Goal: Complete application form: Complete application form

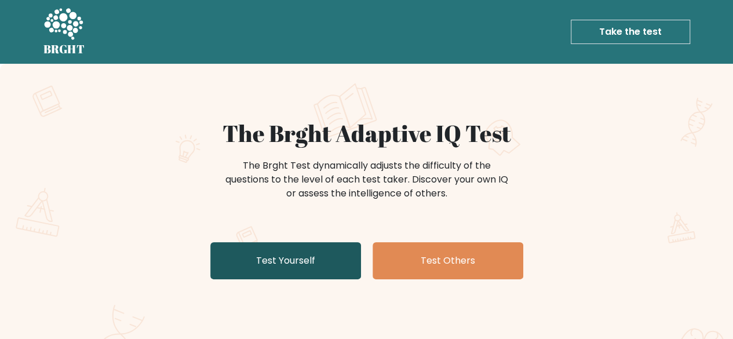
click at [279, 265] on link "Test Yourself" at bounding box center [285, 260] width 151 height 37
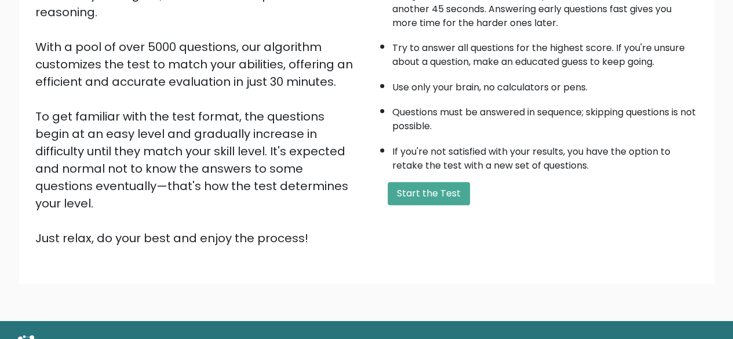
scroll to position [191, 0]
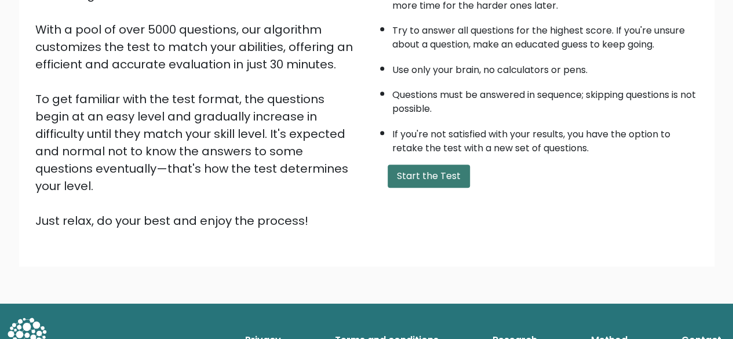
click at [442, 165] on button "Start the Test" at bounding box center [428, 175] width 82 height 23
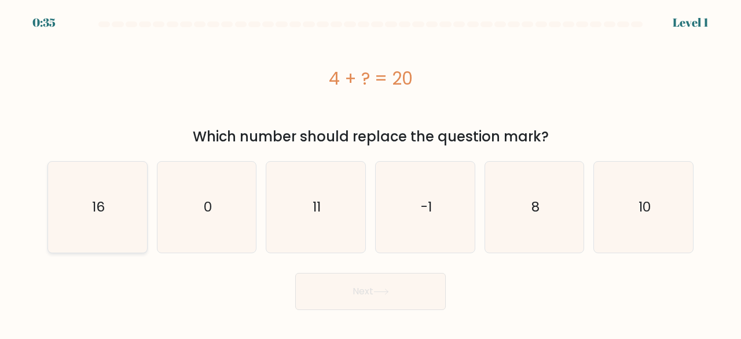
click at [109, 226] on icon "16" at bounding box center [97, 207] width 91 height 91
click at [371, 173] on input "a. 16" at bounding box center [371, 171] width 1 height 3
radio input "true"
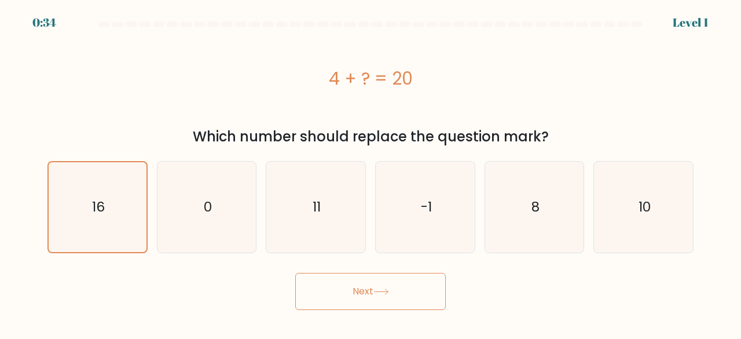
click at [315, 288] on button "Next" at bounding box center [370, 291] width 151 height 37
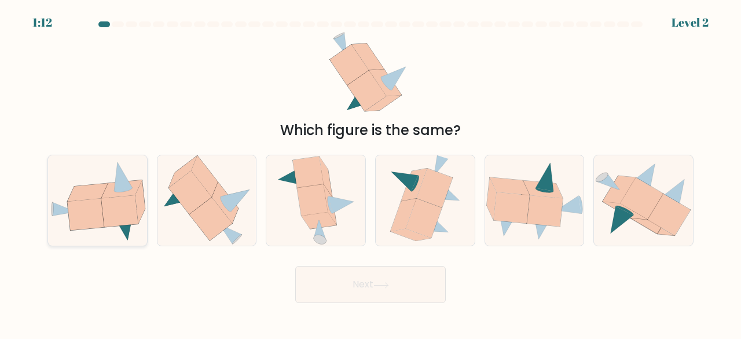
click at [103, 214] on icon at bounding box center [97, 200] width 99 height 81
click at [371, 173] on input "a." at bounding box center [371, 171] width 1 height 3
radio input "true"
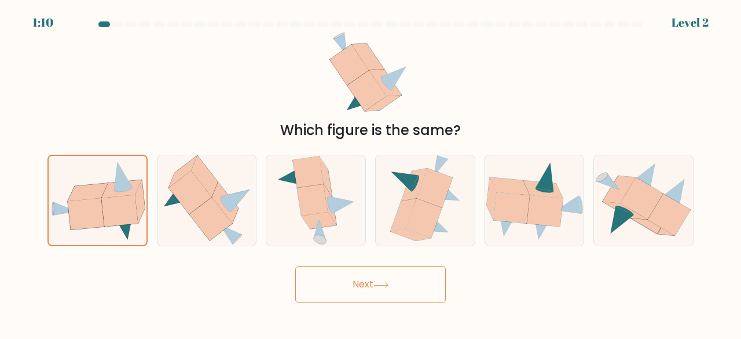
click at [319, 298] on button "Next" at bounding box center [370, 284] width 151 height 37
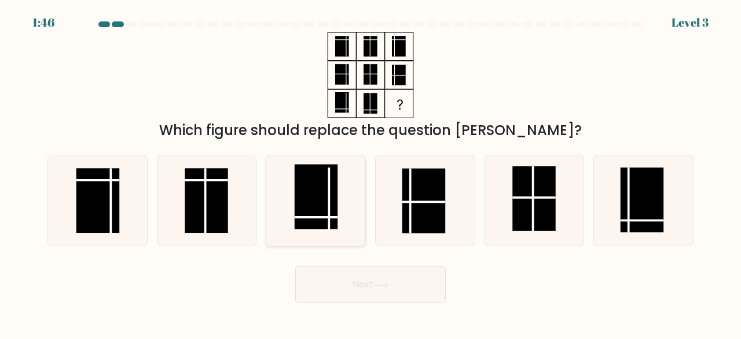
click at [328, 217] on line at bounding box center [316, 217] width 43 height 0
click at [371, 173] on input "c." at bounding box center [371, 171] width 1 height 3
radio input "true"
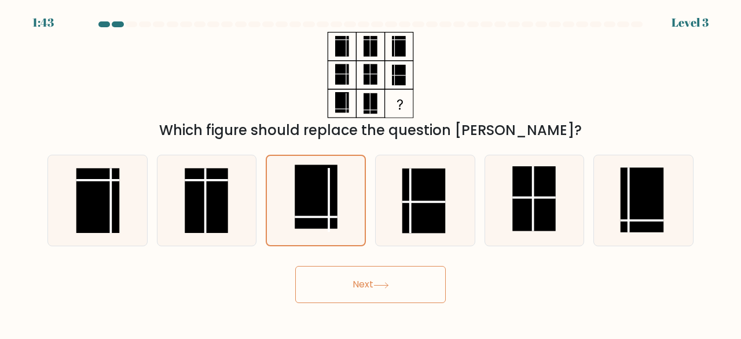
click at [381, 291] on button "Next" at bounding box center [370, 284] width 151 height 37
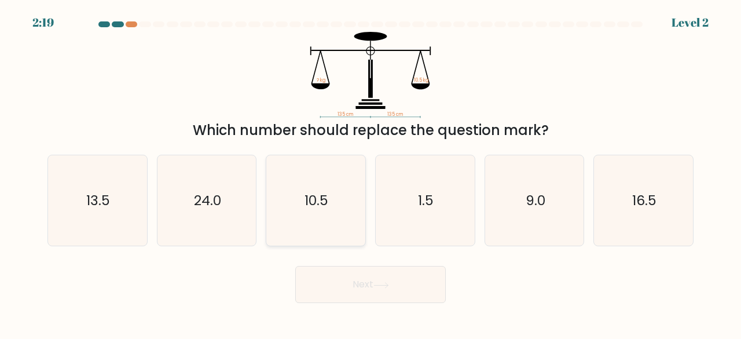
click at [312, 205] on text "10.5" at bounding box center [317, 200] width 24 height 19
click at [371, 173] on input "c. 10.5" at bounding box center [371, 171] width 1 height 3
radio input "true"
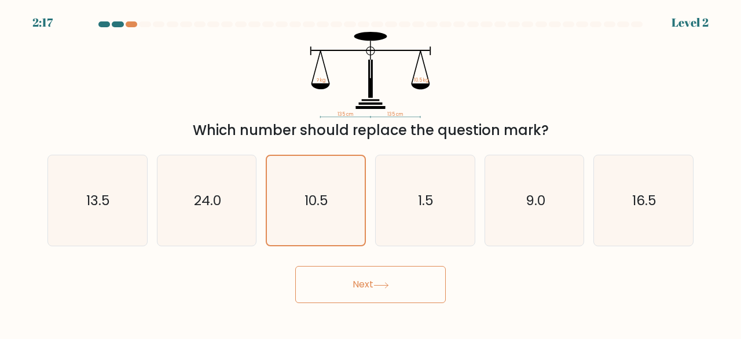
click at [351, 283] on button "Next" at bounding box center [370, 284] width 151 height 37
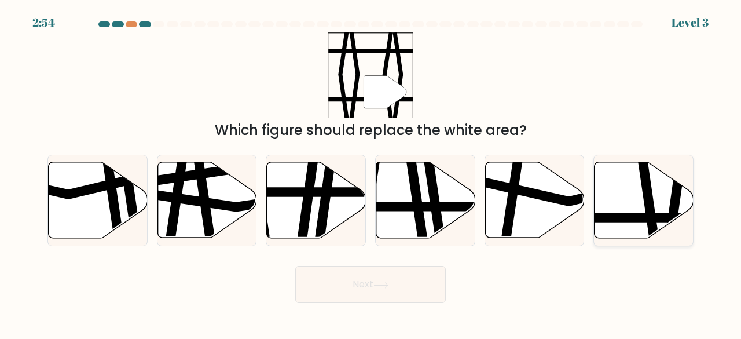
click at [649, 207] on icon at bounding box center [650, 161] width 14 height 199
click at [371, 173] on input "f." at bounding box center [371, 171] width 1 height 3
radio input "true"
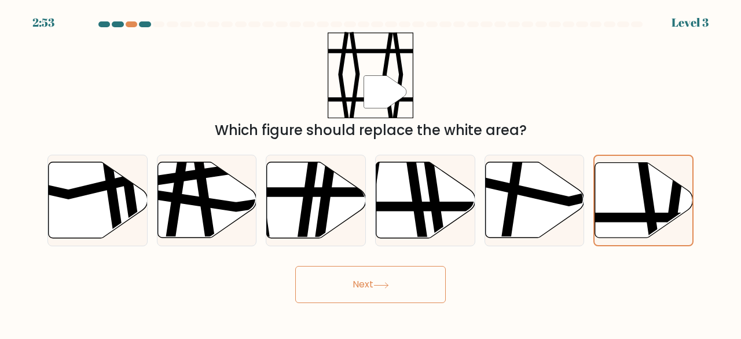
click at [405, 280] on button "Next" at bounding box center [370, 284] width 151 height 37
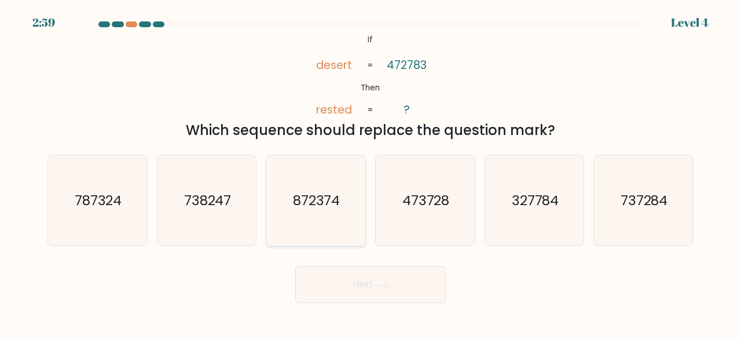
click at [335, 195] on text "872374" at bounding box center [316, 200] width 47 height 19
click at [371, 173] on input "c. 872374" at bounding box center [371, 171] width 1 height 3
radio input "true"
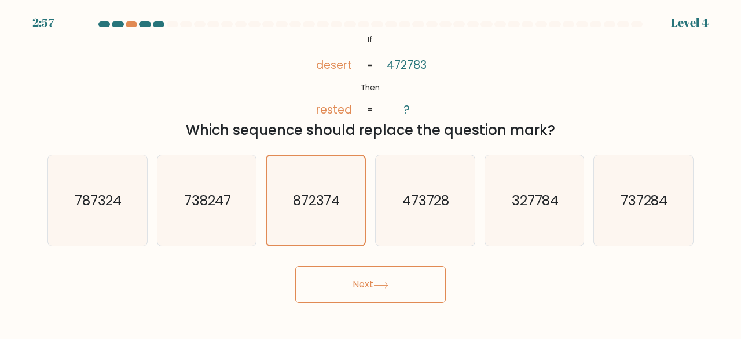
click at [357, 287] on button "Next" at bounding box center [370, 284] width 151 height 37
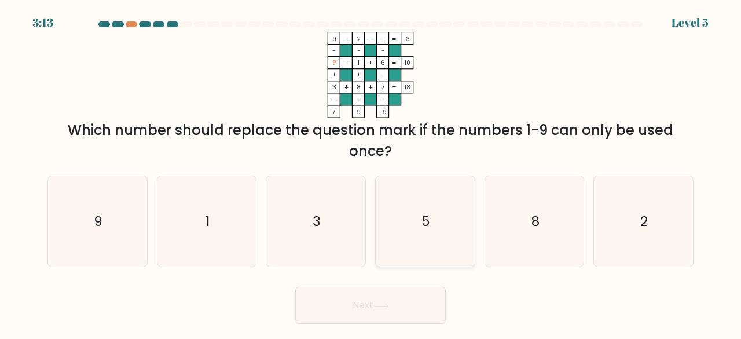
click at [405, 211] on icon "5" at bounding box center [425, 221] width 91 height 91
click at [371, 173] on input "d. 5" at bounding box center [371, 171] width 1 height 3
radio input "true"
click at [393, 300] on button "Next" at bounding box center [370, 305] width 151 height 37
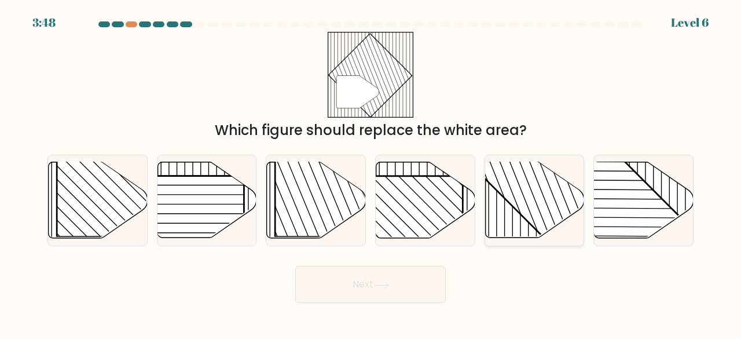
click at [532, 218] on rect at bounding box center [564, 161] width 194 height 194
click at [371, 173] on input "e." at bounding box center [371, 171] width 1 height 3
radio input "true"
click at [357, 293] on button "Next" at bounding box center [370, 284] width 151 height 37
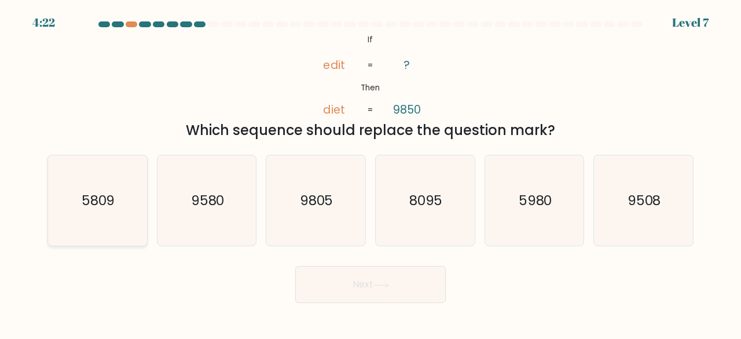
click at [102, 211] on icon "5809" at bounding box center [97, 200] width 91 height 91
click at [371, 173] on input "a. 5809" at bounding box center [371, 171] width 1 height 3
radio input "true"
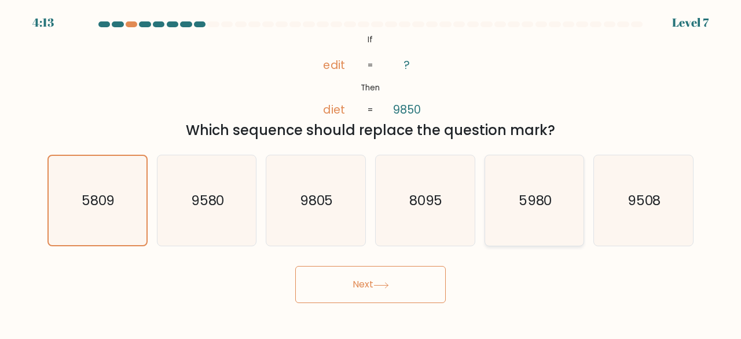
click at [510, 206] on icon "5980" at bounding box center [534, 200] width 91 height 91
click at [371, 173] on input "e. 5980" at bounding box center [371, 171] width 1 height 3
radio input "true"
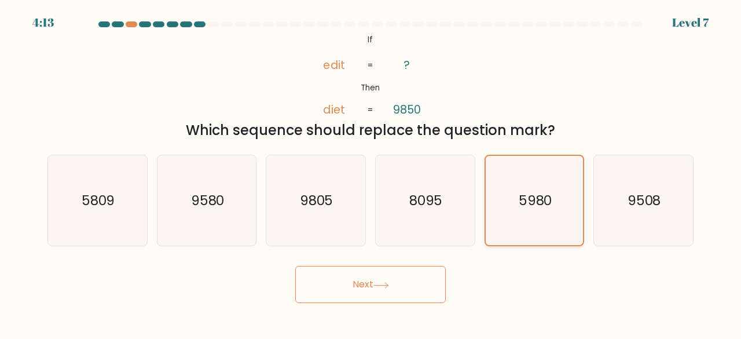
click at [510, 206] on icon "5980" at bounding box center [535, 201] width 90 height 90
click at [371, 173] on input "e. 5980" at bounding box center [371, 171] width 1 height 3
click at [392, 306] on body "4:11 Level 7 If" at bounding box center [370, 169] width 741 height 339
click at [399, 286] on button "Next" at bounding box center [370, 284] width 151 height 37
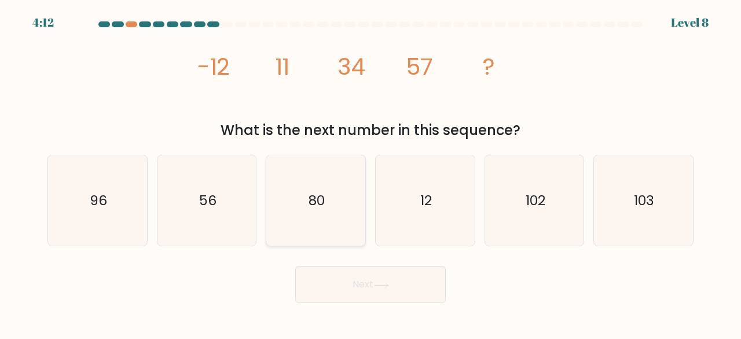
click at [320, 168] on icon "80" at bounding box center [315, 200] width 91 height 91
click at [371, 170] on input "c. 80" at bounding box center [371, 171] width 1 height 3
radio input "true"
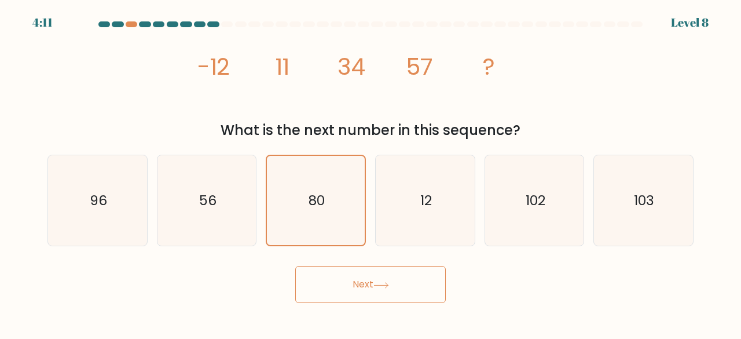
click at [351, 291] on button "Next" at bounding box center [370, 284] width 151 height 37
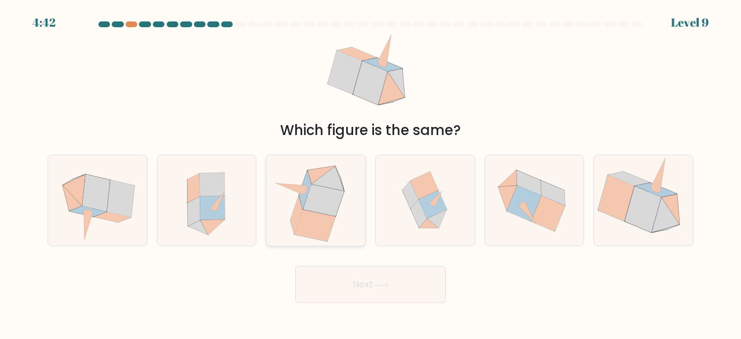
click at [324, 211] on icon at bounding box center [323, 200] width 41 height 32
click at [371, 173] on input "c." at bounding box center [371, 171] width 1 height 3
radio input "true"
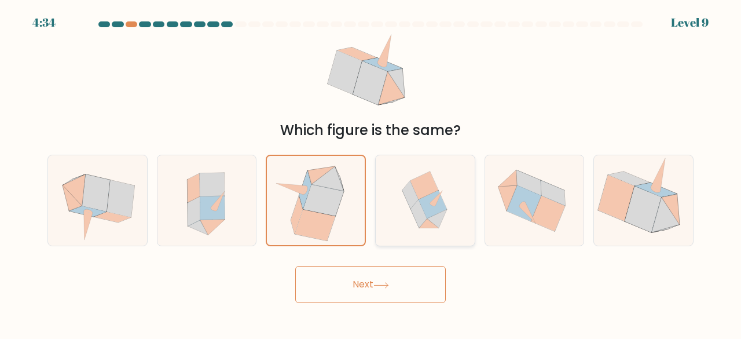
click at [412, 217] on icon at bounding box center [425, 200] width 89 height 91
click at [371, 173] on input "d." at bounding box center [371, 171] width 1 height 3
radio input "true"
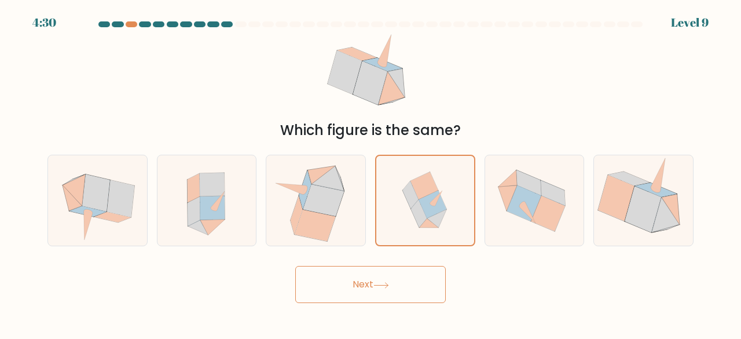
click at [400, 309] on body "4:30 Level 9" at bounding box center [370, 169] width 741 height 339
click at [398, 273] on button "Next" at bounding box center [370, 284] width 151 height 37
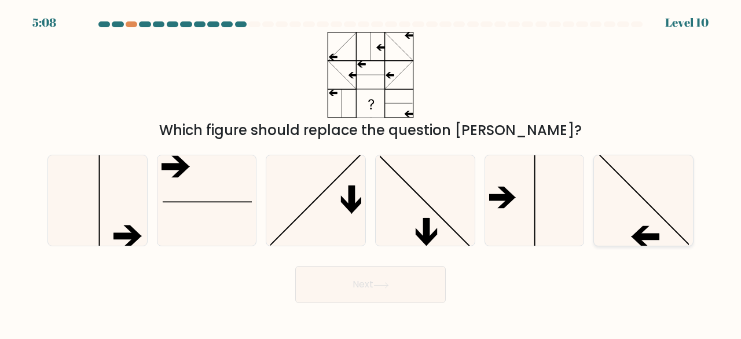
click at [619, 221] on icon at bounding box center [643, 200] width 91 height 91
click at [371, 173] on input "f." at bounding box center [371, 171] width 1 height 3
radio input "true"
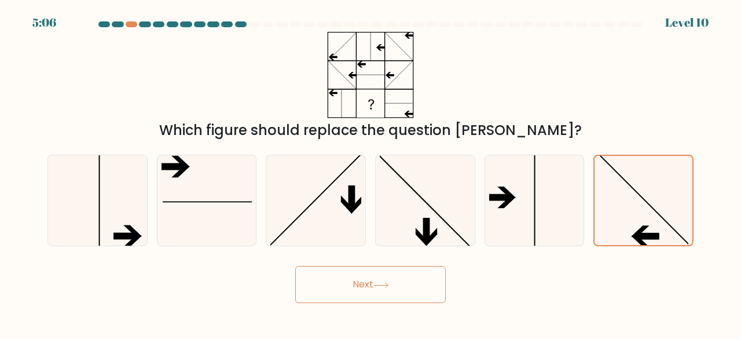
click at [426, 281] on button "Next" at bounding box center [370, 284] width 151 height 37
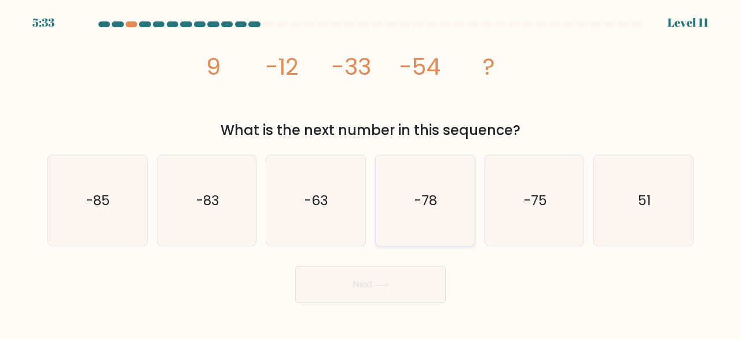
click at [404, 234] on icon "-78" at bounding box center [425, 200] width 91 height 91
click at [371, 173] on input "d. -78" at bounding box center [371, 171] width 1 height 3
radio input "true"
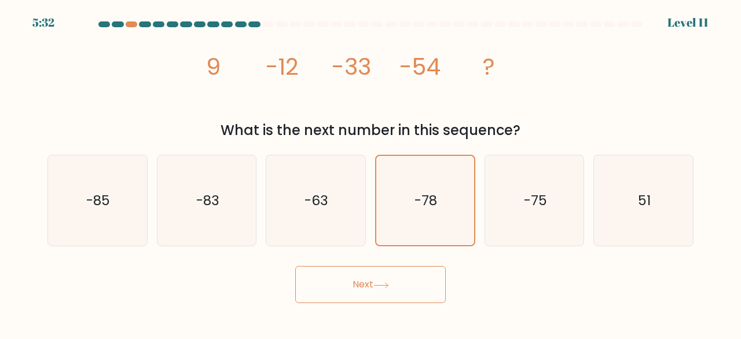
click at [398, 273] on button "Next" at bounding box center [370, 284] width 151 height 37
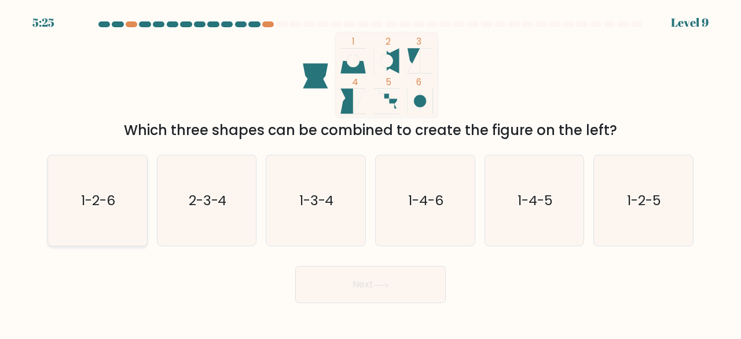
click at [102, 214] on icon "1-2-6" at bounding box center [97, 200] width 91 height 91
click at [371, 173] on input "a. 1-2-6" at bounding box center [371, 171] width 1 height 3
radio input "true"
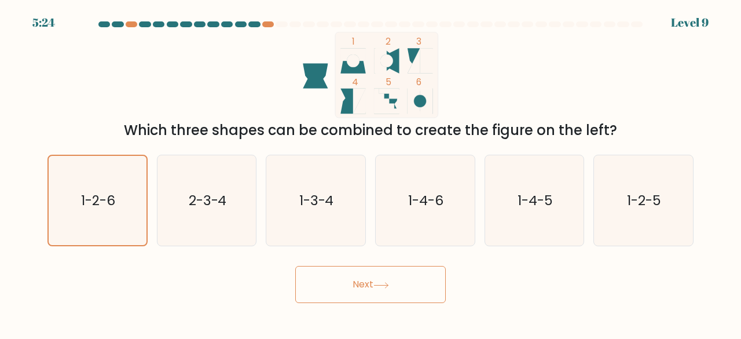
click at [379, 287] on icon at bounding box center [382, 285] width 16 height 6
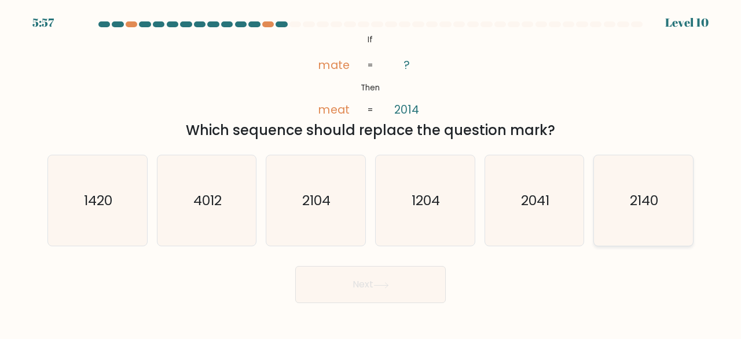
click at [617, 214] on icon "2140" at bounding box center [643, 200] width 91 height 91
click at [371, 173] on input "f. 2140" at bounding box center [371, 171] width 1 height 3
radio input "true"
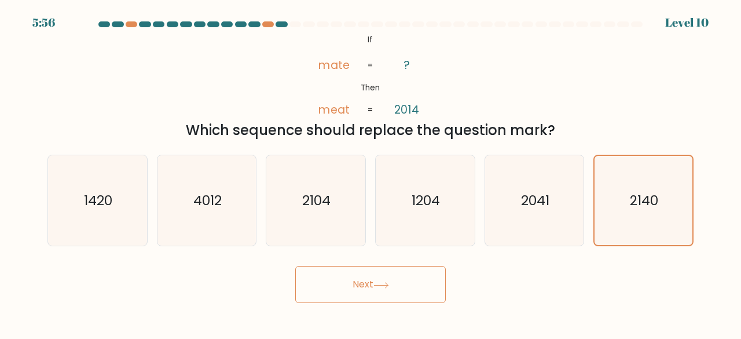
click at [367, 280] on button "Next" at bounding box center [370, 284] width 151 height 37
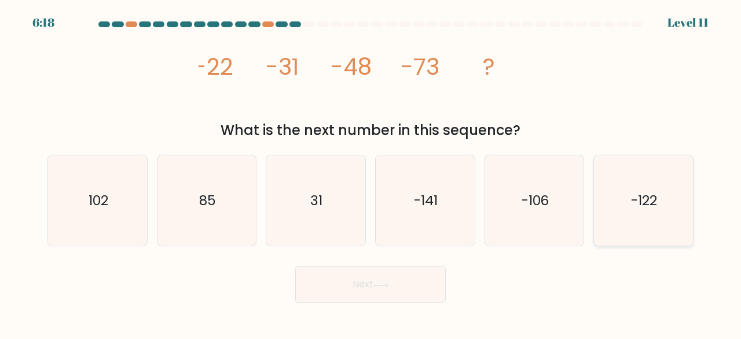
click at [614, 203] on icon "-122" at bounding box center [643, 200] width 91 height 91
click at [371, 173] on input "f. -122" at bounding box center [371, 171] width 1 height 3
radio input "true"
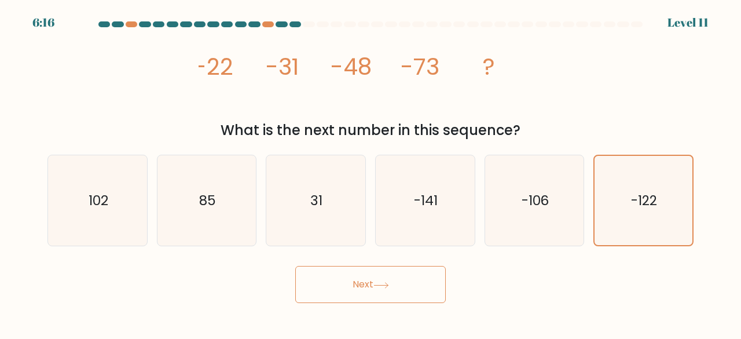
click at [420, 270] on button "Next" at bounding box center [370, 284] width 151 height 37
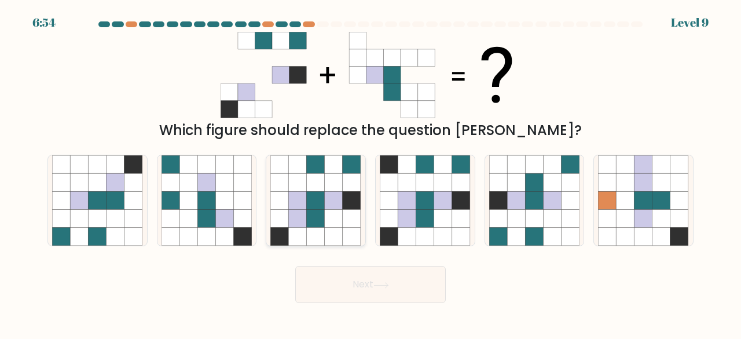
drag, startPoint x: 420, startPoint y: 270, endPoint x: 328, endPoint y: 191, distance: 121.1
click at [328, 191] on form at bounding box center [370, 161] width 741 height 281
click at [328, 191] on icon at bounding box center [334, 182] width 18 height 18
click at [371, 173] on input "c." at bounding box center [371, 171] width 1 height 3
radio input "true"
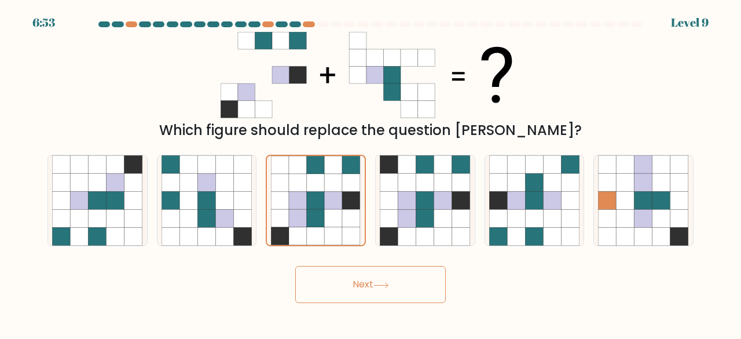
click at [341, 283] on button "Next" at bounding box center [370, 284] width 151 height 37
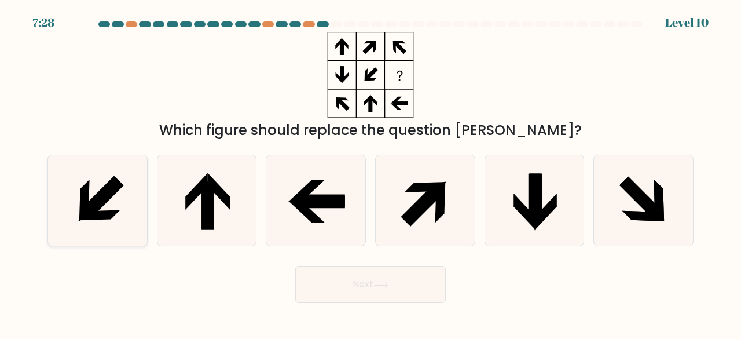
click at [113, 204] on icon at bounding box center [97, 200] width 91 height 91
click at [371, 173] on input "a." at bounding box center [371, 171] width 1 height 3
radio input "true"
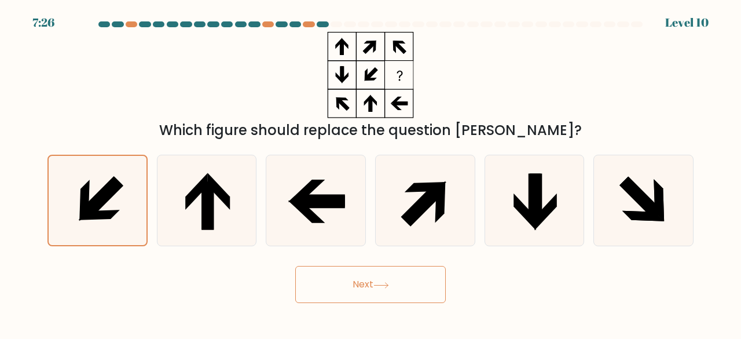
click at [368, 301] on button "Next" at bounding box center [370, 284] width 151 height 37
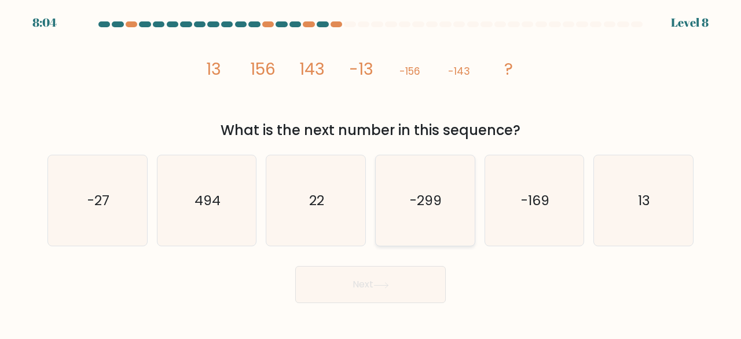
click at [409, 206] on icon "-299" at bounding box center [425, 200] width 91 height 91
click at [371, 173] on input "d. -299" at bounding box center [371, 171] width 1 height 3
radio input "true"
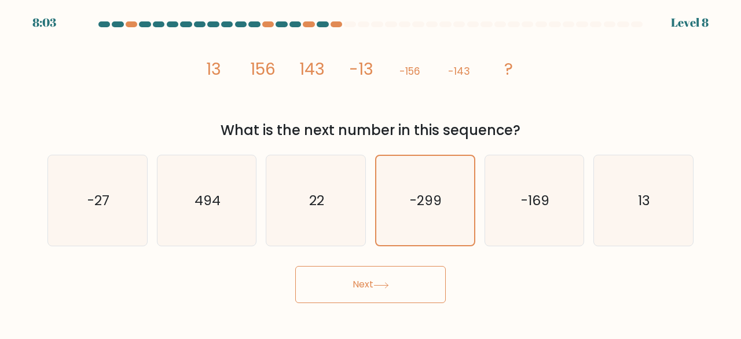
click at [394, 270] on button "Next" at bounding box center [370, 284] width 151 height 37
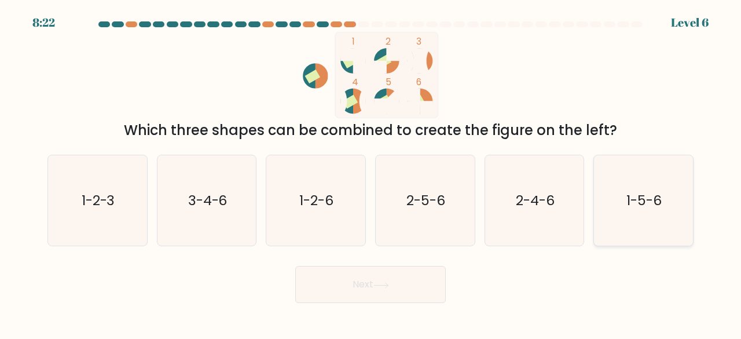
click at [635, 190] on icon "1-5-6" at bounding box center [643, 200] width 91 height 91
click at [371, 173] on input "f. 1-5-6" at bounding box center [371, 171] width 1 height 3
radio input "true"
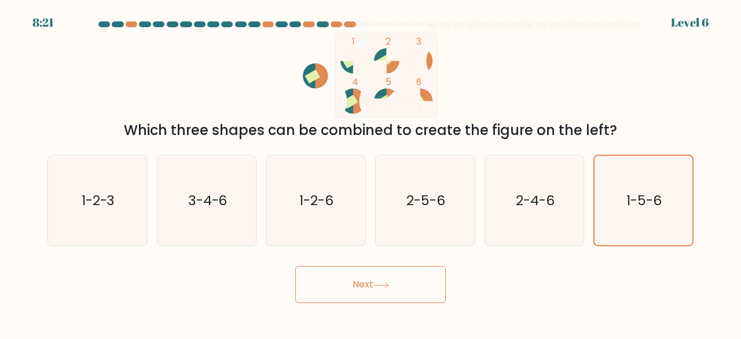
click at [389, 287] on icon at bounding box center [382, 285] width 16 height 6
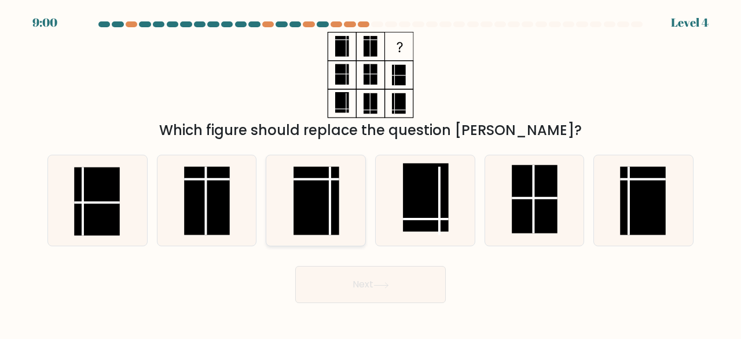
click at [332, 223] on rect at bounding box center [317, 200] width 46 height 68
click at [371, 173] on input "c." at bounding box center [371, 171] width 1 height 3
radio input "true"
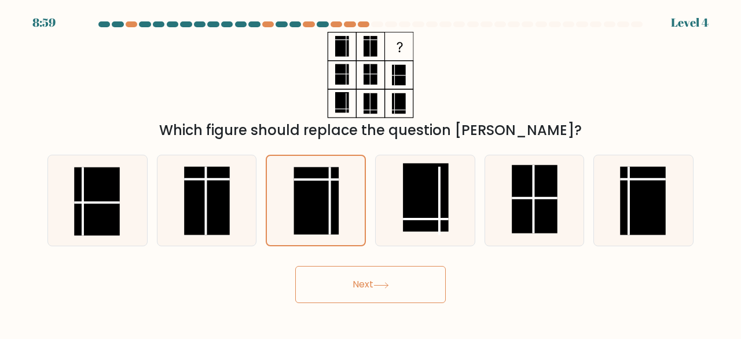
click at [363, 294] on button "Next" at bounding box center [370, 284] width 151 height 37
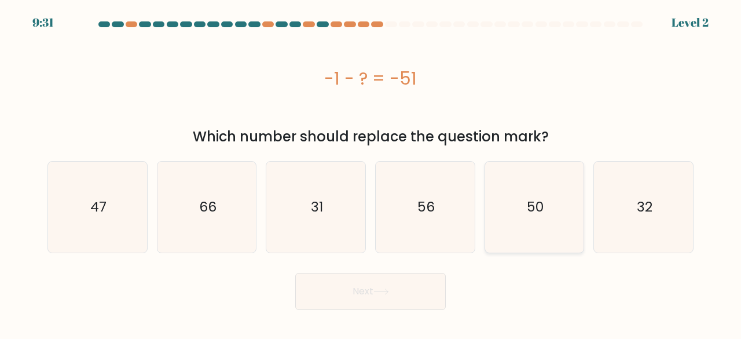
click at [515, 210] on icon "50" at bounding box center [534, 207] width 91 height 91
click at [371, 173] on input "e. 50" at bounding box center [371, 171] width 1 height 3
radio input "true"
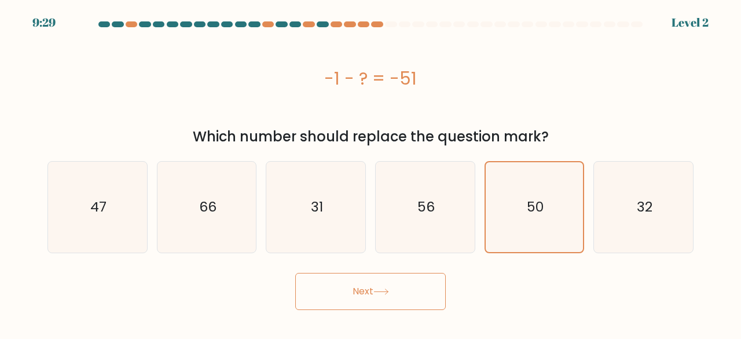
click at [358, 295] on button "Next" at bounding box center [370, 291] width 151 height 37
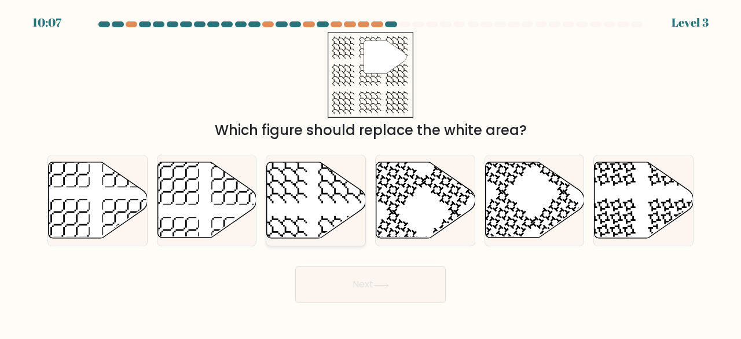
click at [298, 195] on icon at bounding box center [316, 200] width 99 height 76
click at [371, 173] on input "c." at bounding box center [371, 171] width 1 height 3
radio input "true"
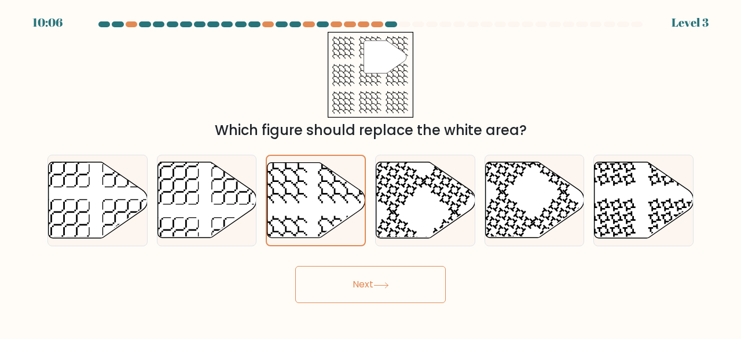
click at [341, 276] on button "Next" at bounding box center [370, 284] width 151 height 37
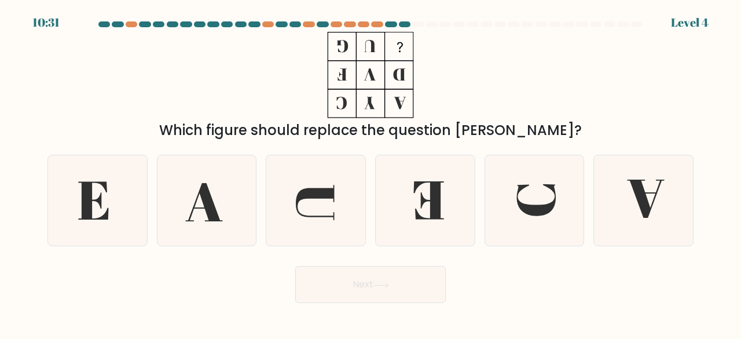
click at [41, 207] on div "a. b. c." at bounding box center [371, 195] width 660 height 101
click at [71, 214] on icon at bounding box center [97, 200] width 91 height 91
click at [371, 173] on input "a." at bounding box center [371, 171] width 1 height 3
radio input "true"
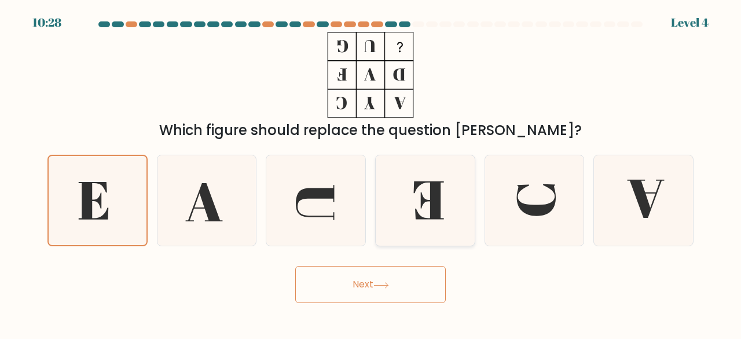
click at [395, 195] on icon at bounding box center [425, 200] width 91 height 91
click at [371, 173] on input "d." at bounding box center [371, 171] width 1 height 3
radio input "true"
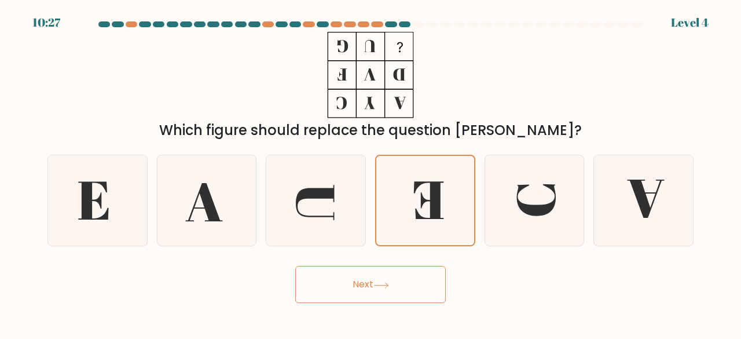
click at [346, 271] on button "Next" at bounding box center [370, 284] width 151 height 37
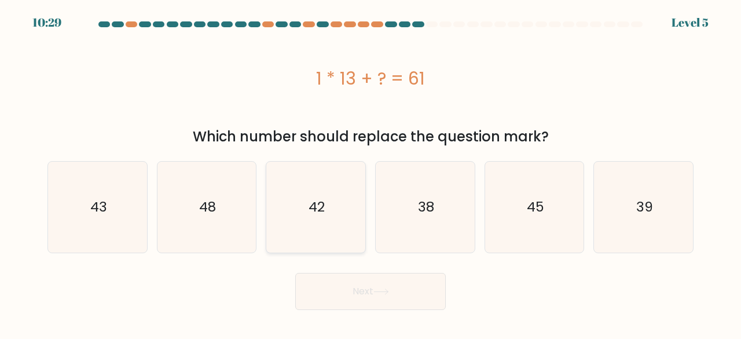
click at [321, 225] on icon "42" at bounding box center [315, 207] width 91 height 91
click at [371, 173] on input "c. 42" at bounding box center [371, 171] width 1 height 3
radio input "true"
click at [374, 300] on button "Next" at bounding box center [370, 291] width 151 height 37
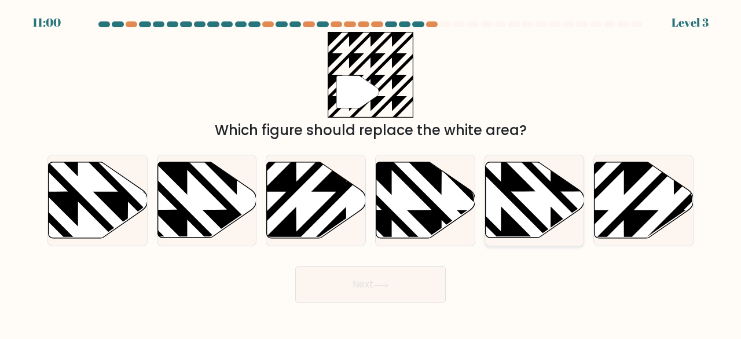
click at [510, 194] on icon at bounding box center [500, 241] width 199 height 199
click at [371, 173] on input "e." at bounding box center [371, 171] width 1 height 3
radio input "true"
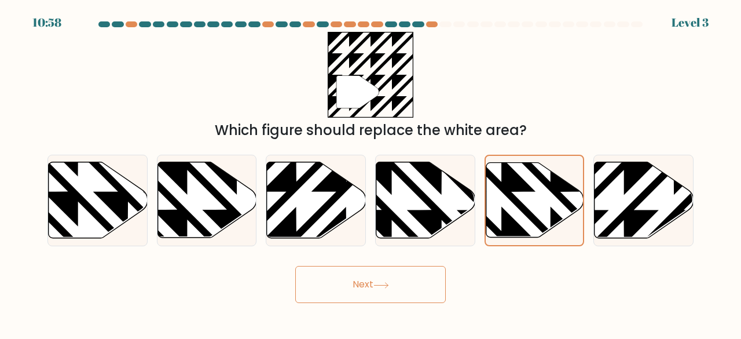
click at [412, 281] on button "Next" at bounding box center [370, 284] width 151 height 37
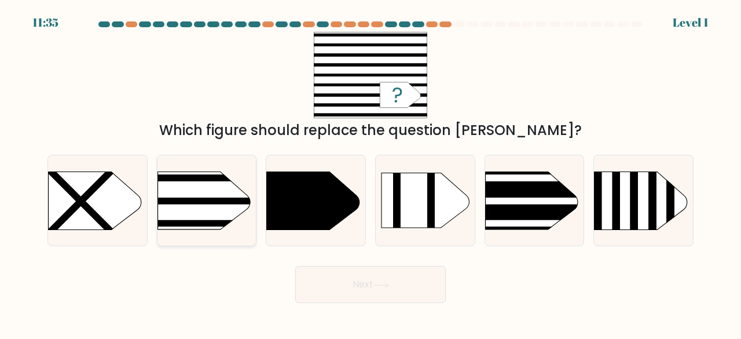
click at [220, 203] on rect at bounding box center [136, 200] width 258 height 6
click at [371, 173] on input "b." at bounding box center [371, 171] width 1 height 3
radio input "true"
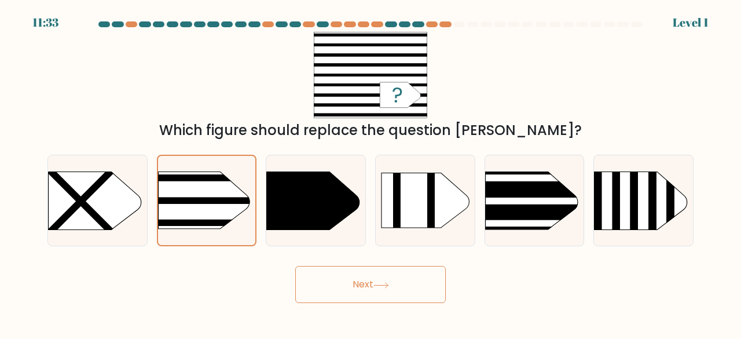
click at [343, 295] on button "Next" at bounding box center [370, 284] width 151 height 37
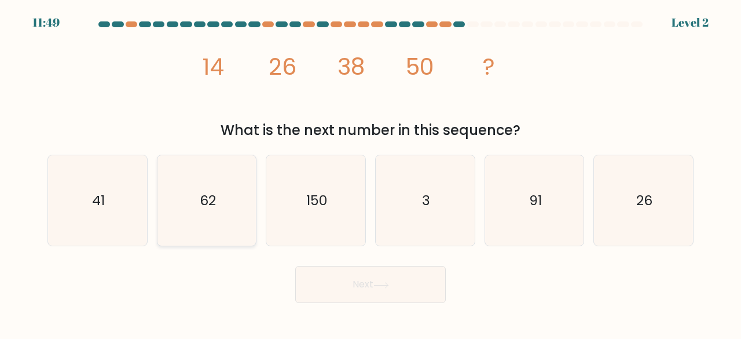
click at [236, 217] on icon "62" at bounding box center [207, 200] width 91 height 91
click at [371, 173] on input "b. 62" at bounding box center [371, 171] width 1 height 3
radio input "true"
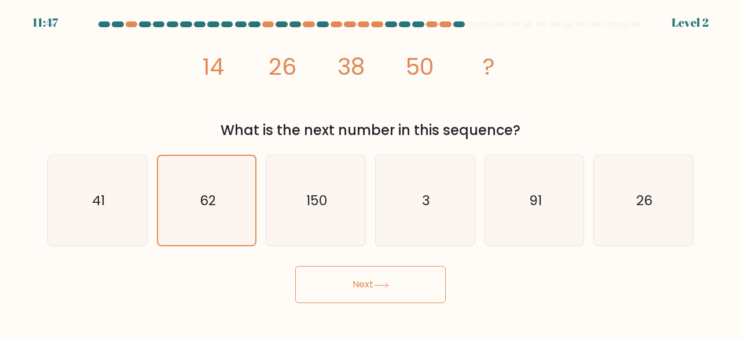
click at [376, 296] on button "Next" at bounding box center [370, 284] width 151 height 37
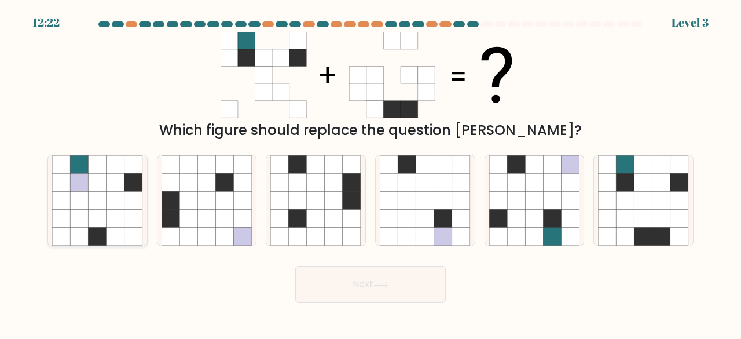
click at [112, 203] on icon at bounding box center [116, 201] width 18 height 18
click at [371, 173] on input "a." at bounding box center [371, 171] width 1 height 3
radio input "true"
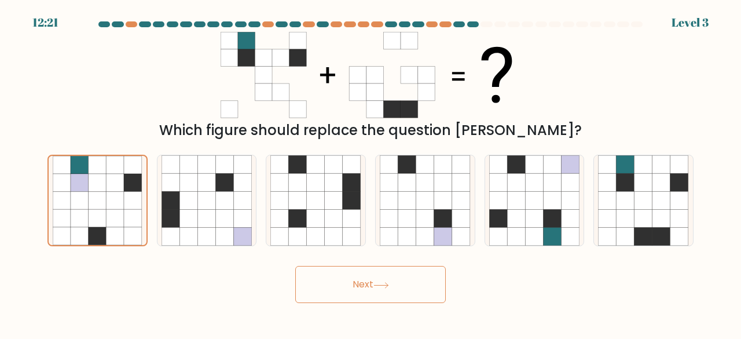
click at [367, 288] on button "Next" at bounding box center [370, 284] width 151 height 37
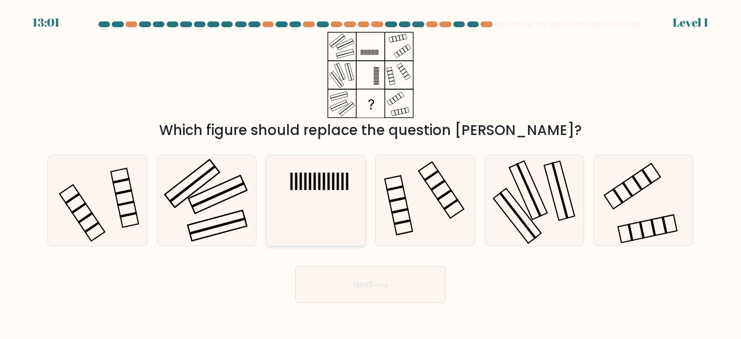
click at [310, 203] on icon at bounding box center [315, 200] width 91 height 91
click at [371, 173] on input "c." at bounding box center [371, 171] width 1 height 3
radio input "true"
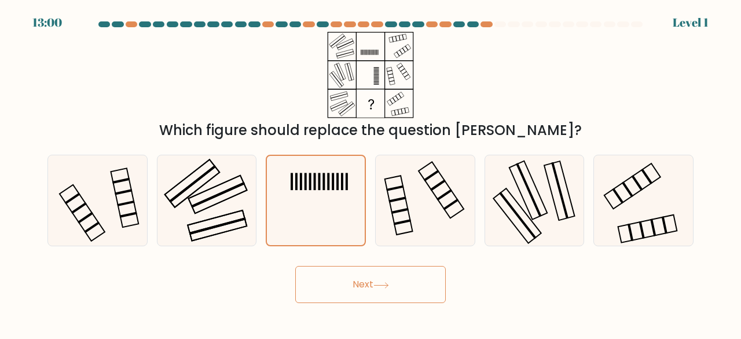
click at [338, 275] on button "Next" at bounding box center [370, 284] width 151 height 37
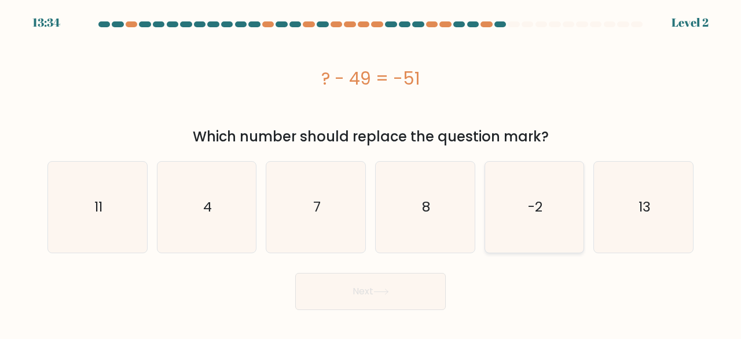
click at [500, 235] on icon "-2" at bounding box center [534, 207] width 91 height 91
click at [371, 173] on input "e. -2" at bounding box center [371, 171] width 1 height 3
radio input "true"
click at [378, 285] on button "Next" at bounding box center [370, 291] width 151 height 37
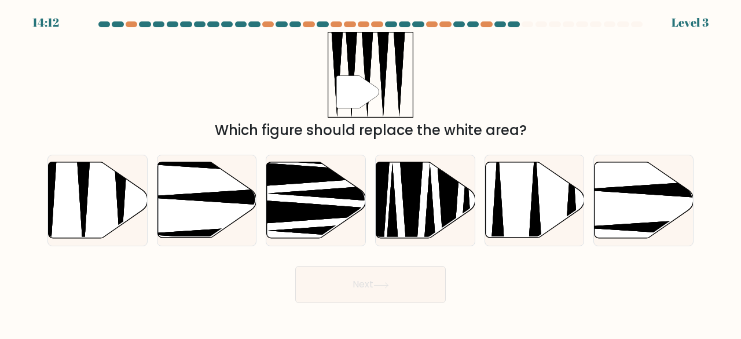
click at [43, 210] on div "a." at bounding box center [97, 201] width 109 height 92
click at [71, 208] on icon at bounding box center [98, 200] width 99 height 76
click at [371, 173] on input "a." at bounding box center [371, 171] width 1 height 3
radio input "true"
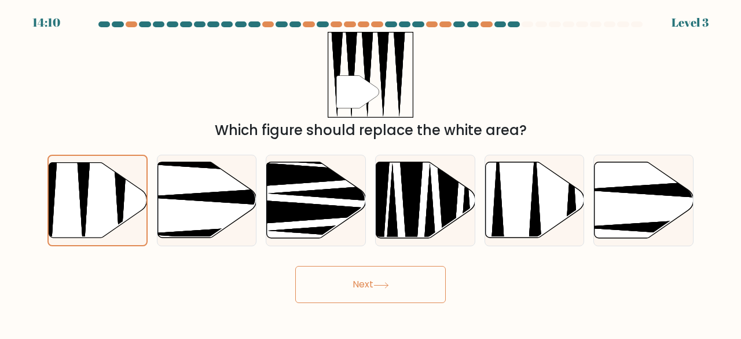
click at [311, 290] on button "Next" at bounding box center [370, 284] width 151 height 37
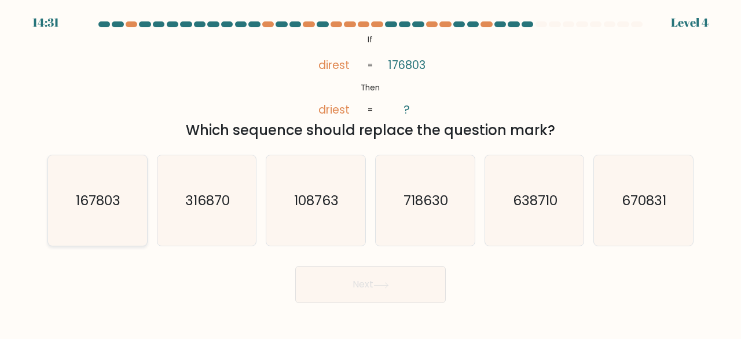
click at [63, 210] on icon "167803" at bounding box center [97, 200] width 91 height 91
click at [371, 173] on input "a. 167803" at bounding box center [371, 171] width 1 height 3
radio input "true"
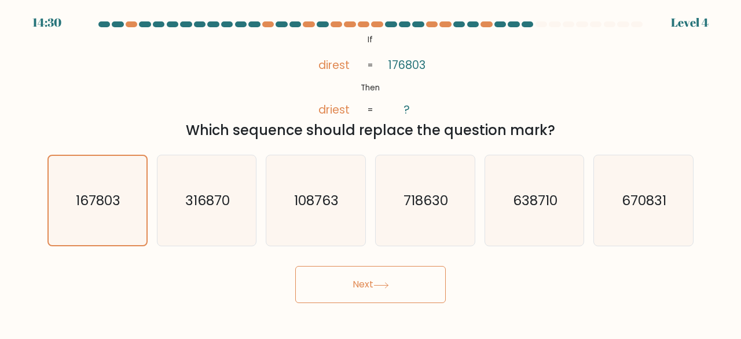
click at [374, 291] on button "Next" at bounding box center [370, 284] width 151 height 37
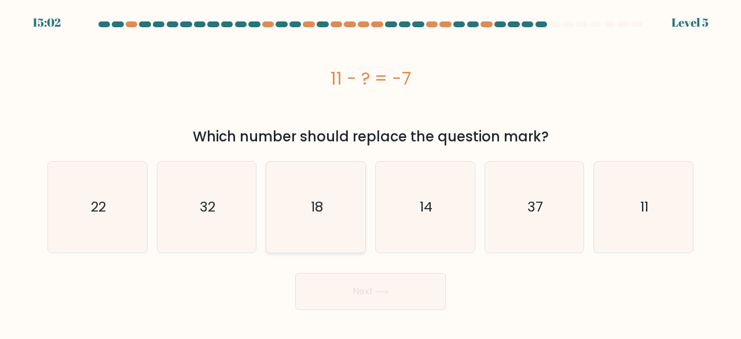
click at [309, 211] on icon "18" at bounding box center [315, 207] width 91 height 91
click at [371, 173] on input "c. 18" at bounding box center [371, 171] width 1 height 3
radio input "true"
click at [344, 297] on button "Next" at bounding box center [370, 291] width 151 height 37
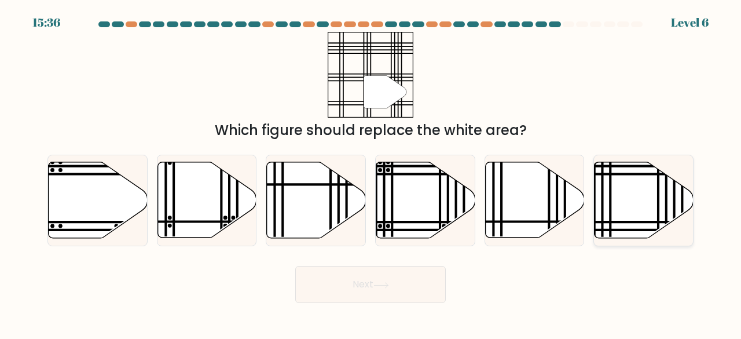
click at [660, 214] on icon at bounding box center [644, 200] width 99 height 76
click at [371, 173] on input "f." at bounding box center [371, 171] width 1 height 3
radio input "true"
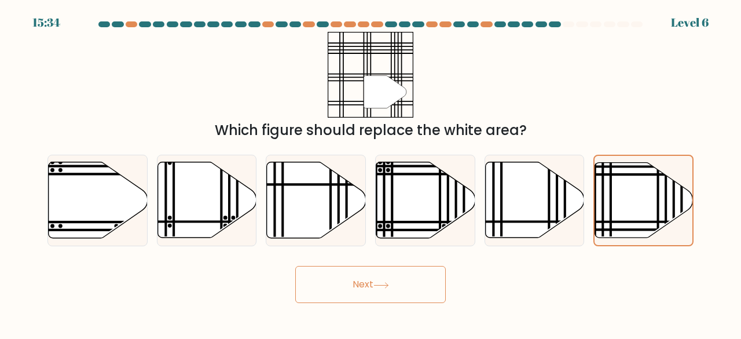
click at [403, 268] on button "Next" at bounding box center [370, 284] width 151 height 37
click at [387, 268] on button "Next" at bounding box center [370, 284] width 151 height 37
click at [380, 280] on button "Next" at bounding box center [370, 284] width 151 height 37
click at [348, 288] on button "Next" at bounding box center [370, 284] width 151 height 37
click at [353, 282] on button "Next" at bounding box center [370, 284] width 151 height 37
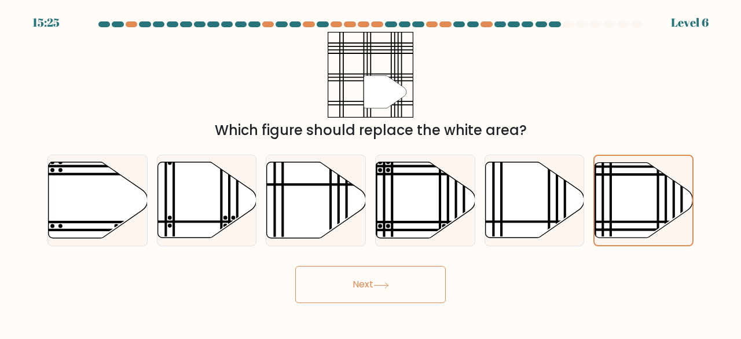
click at [353, 282] on button "Next" at bounding box center [370, 284] width 151 height 37
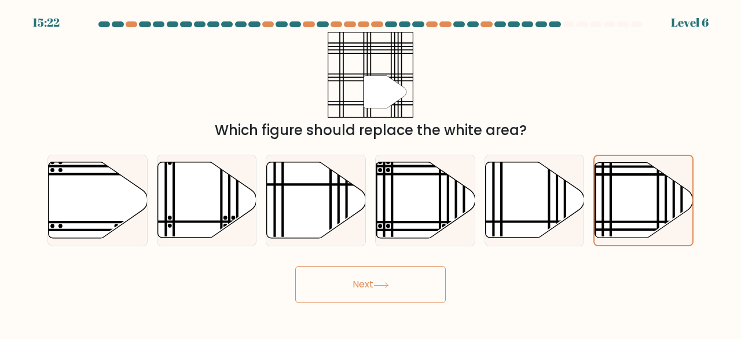
click at [320, 284] on button "Next" at bounding box center [370, 284] width 151 height 37
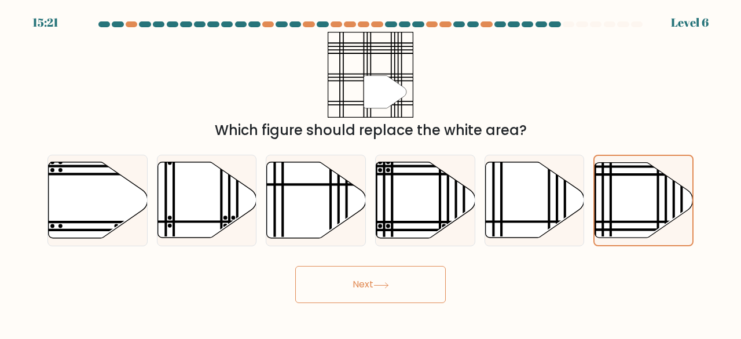
click at [320, 284] on button "Next" at bounding box center [370, 284] width 151 height 37
click at [593, 221] on div "f." at bounding box center [643, 201] width 109 height 92
click at [594, 201] on div at bounding box center [644, 201] width 100 height 92
click at [371, 173] on input "f." at bounding box center [371, 171] width 1 height 3
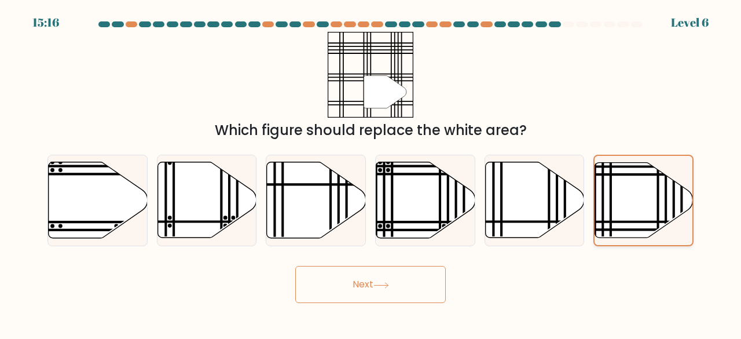
click at [594, 201] on div at bounding box center [644, 201] width 100 height 92
click at [371, 173] on input "f." at bounding box center [371, 171] width 1 height 3
click at [660, 191] on icon at bounding box center [644, 200] width 98 height 75
click at [371, 173] on input "f." at bounding box center [371, 171] width 1 height 3
click at [660, 191] on icon at bounding box center [644, 200] width 98 height 75
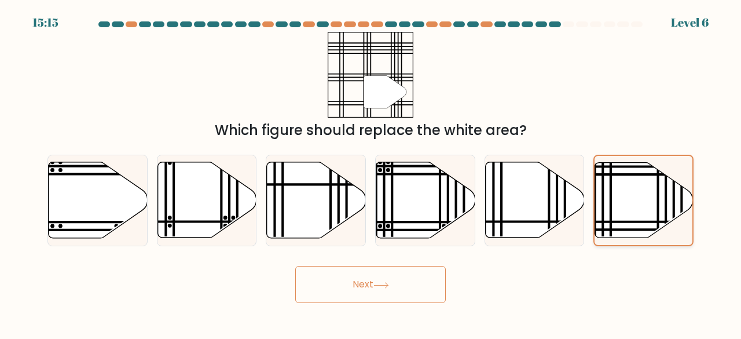
click at [371, 173] on input "f." at bounding box center [371, 171] width 1 height 3
drag, startPoint x: 660, startPoint y: 191, endPoint x: 580, endPoint y: 39, distance: 171.8
click at [580, 39] on div "" Which figure should replace the white area?" at bounding box center [371, 86] width 660 height 109
click at [649, 183] on icon at bounding box center [644, 200] width 98 height 75
click at [371, 173] on input "f." at bounding box center [371, 171] width 1 height 3
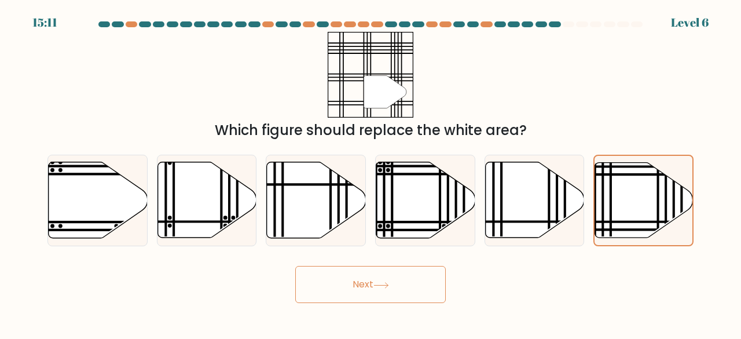
click at [434, 292] on button "Next" at bounding box center [370, 284] width 151 height 37
click at [258, 277] on div "Next" at bounding box center [371, 281] width 660 height 43
click at [503, 267] on div "Next" at bounding box center [371, 281] width 660 height 43
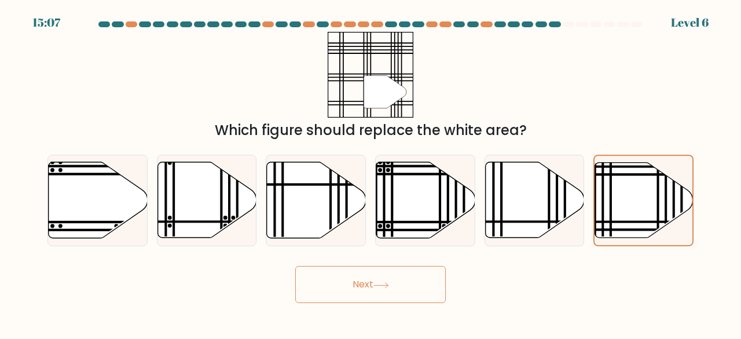
click at [422, 276] on button "Next" at bounding box center [370, 284] width 151 height 37
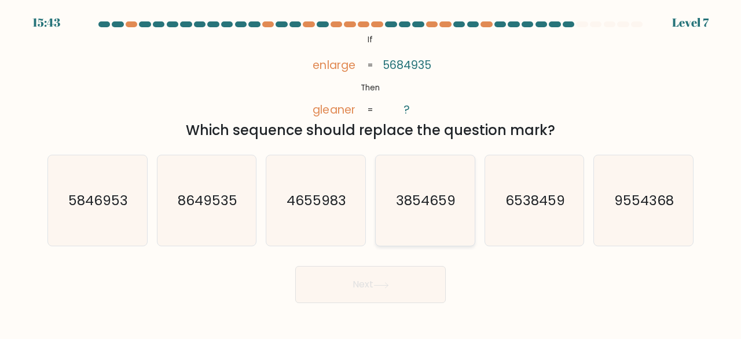
click at [444, 211] on icon "3854659" at bounding box center [425, 200] width 91 height 91
click at [371, 173] on input "d. 3854659" at bounding box center [371, 171] width 1 height 3
radio input "true"
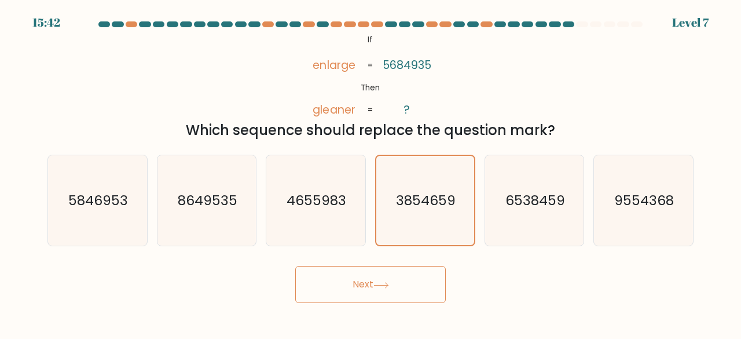
click at [397, 279] on button "Next" at bounding box center [370, 284] width 151 height 37
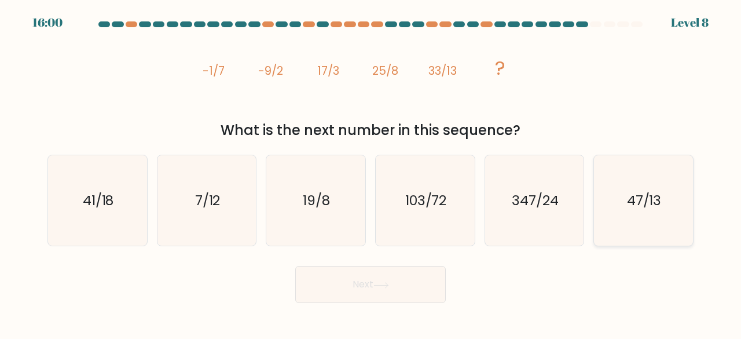
click at [634, 207] on text "47/13" at bounding box center [644, 200] width 35 height 19
click at [371, 173] on input "f. 47/13" at bounding box center [371, 171] width 1 height 3
radio input "true"
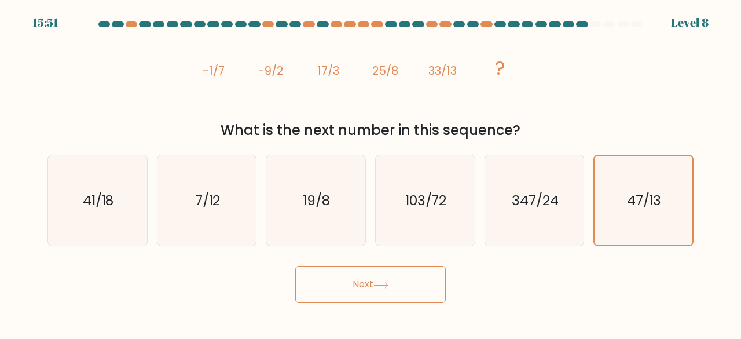
click at [389, 289] on button "Next" at bounding box center [370, 284] width 151 height 37
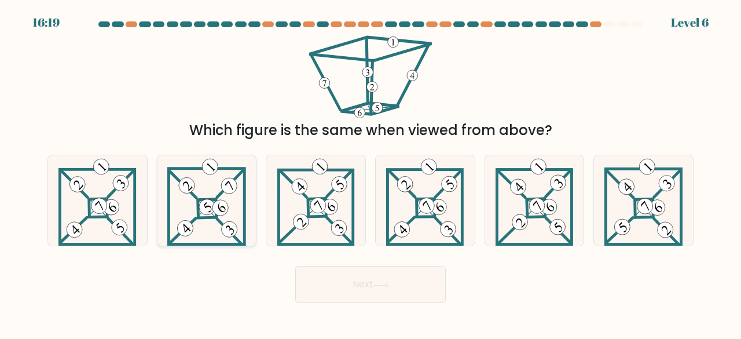
click at [176, 198] on icon at bounding box center [206, 200] width 79 height 91
click at [371, 173] on input "b." at bounding box center [371, 171] width 1 height 3
radio input "true"
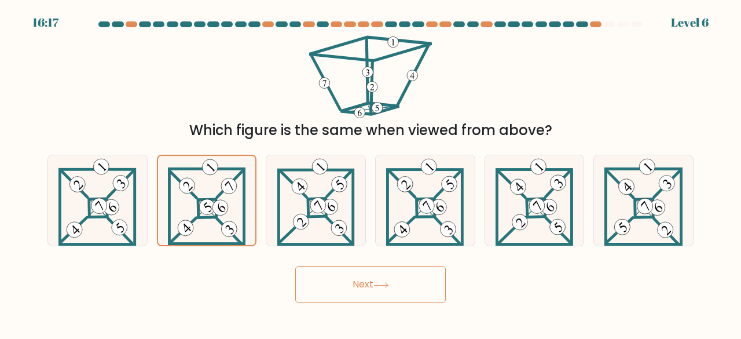
click at [404, 295] on button "Next" at bounding box center [370, 284] width 151 height 37
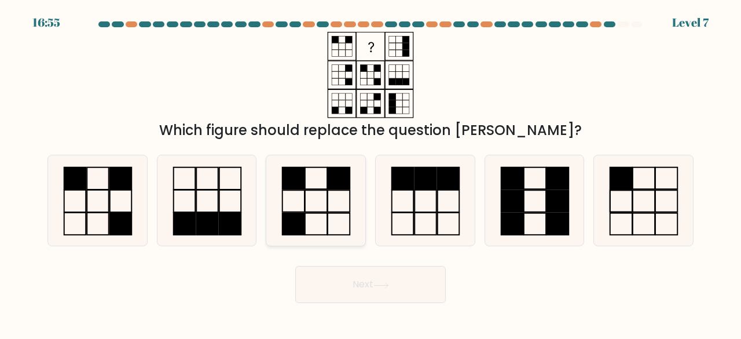
click at [298, 224] on rect at bounding box center [294, 224] width 22 height 22
click at [371, 173] on input "c." at bounding box center [371, 171] width 1 height 3
radio input "true"
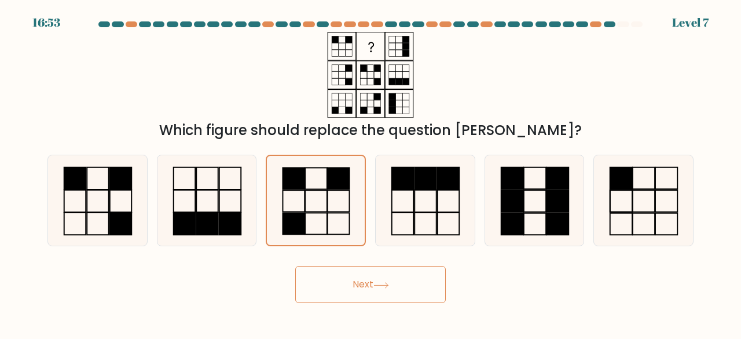
click at [385, 292] on button "Next" at bounding box center [370, 284] width 151 height 37
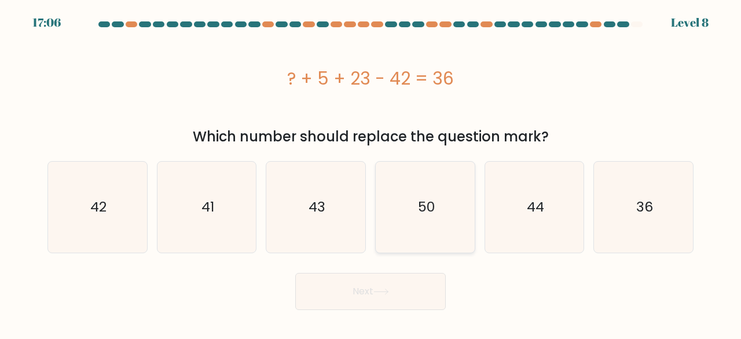
click at [436, 199] on icon "50" at bounding box center [425, 207] width 91 height 91
click at [371, 173] on input "d. 50" at bounding box center [371, 171] width 1 height 3
radio input "true"
click at [368, 303] on button "Next" at bounding box center [370, 291] width 151 height 37
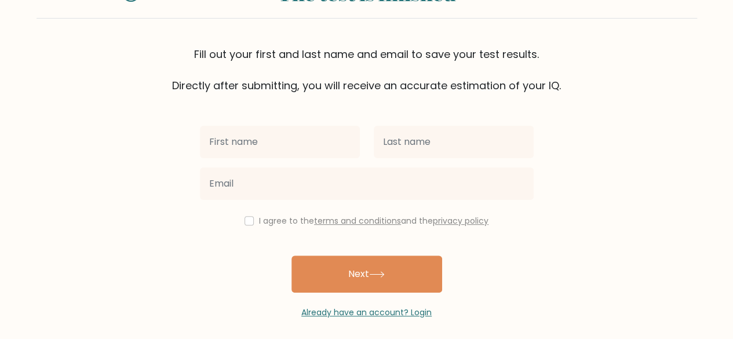
scroll to position [67, 0]
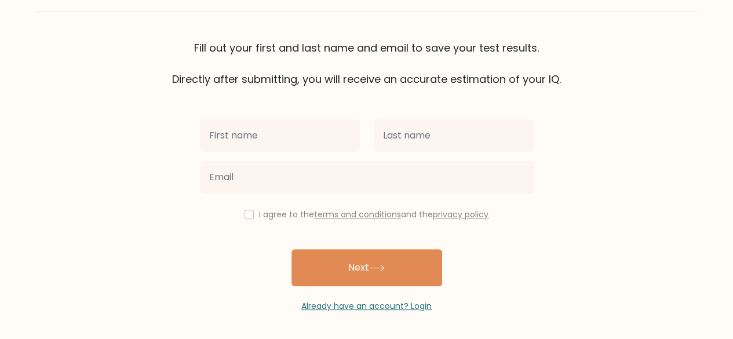
click at [251, 133] on input "text" at bounding box center [280, 135] width 160 height 32
type input "trishna"
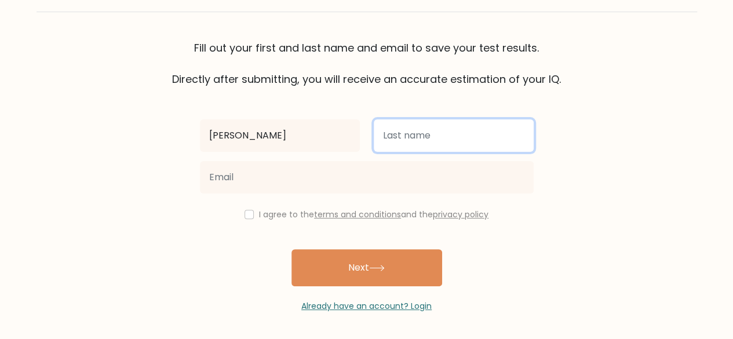
click at [379, 128] on input "text" at bounding box center [454, 135] width 160 height 32
type input "bhandari"
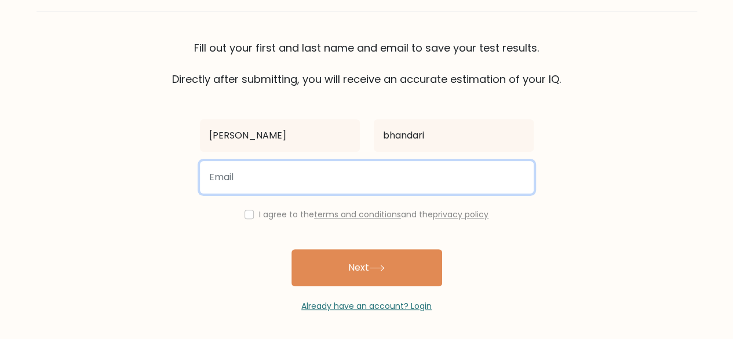
click at [352, 184] on input "email" at bounding box center [367, 177] width 334 height 32
type input "trishnabhandari6@gmail.com"
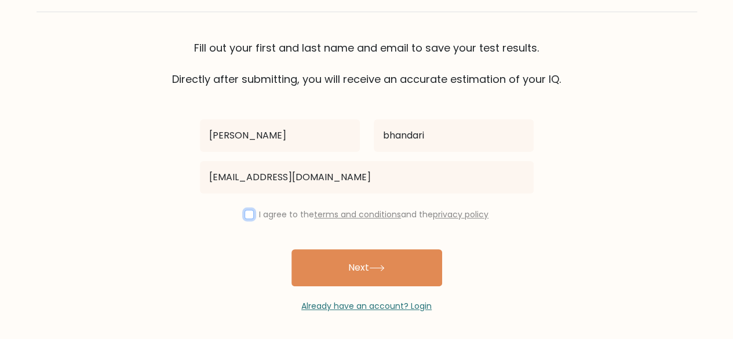
click at [246, 212] on input "checkbox" at bounding box center [248, 214] width 9 height 9
checkbox input "true"
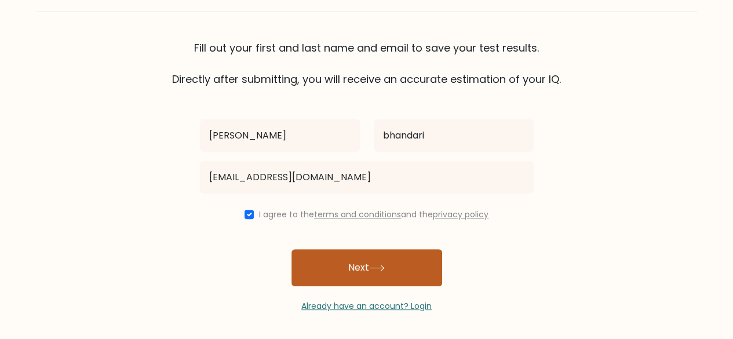
click at [333, 266] on button "Next" at bounding box center [366, 267] width 151 height 37
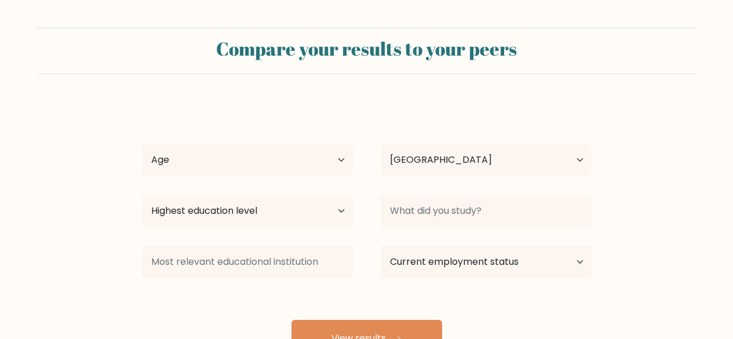
select select "NP"
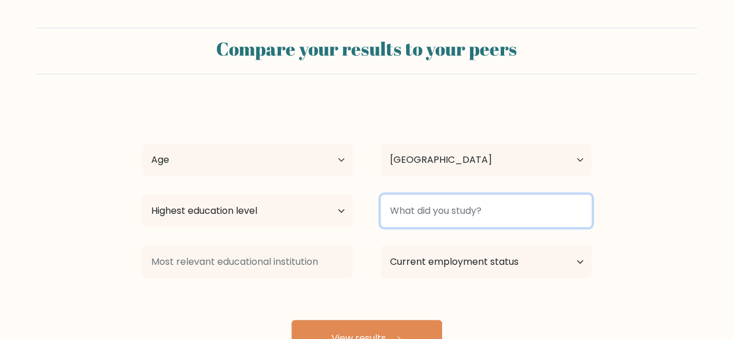
click at [441, 211] on input at bounding box center [485, 211] width 211 height 32
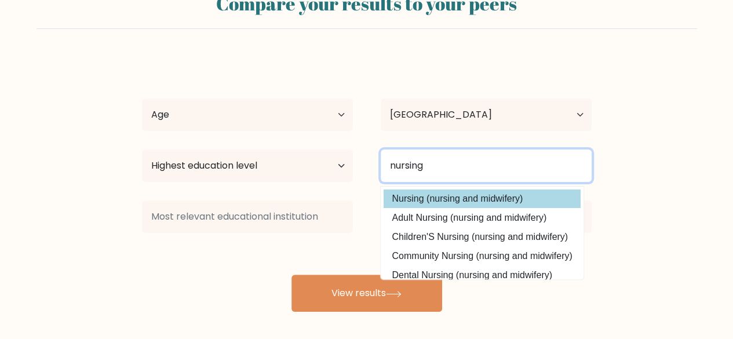
type input "nursing"
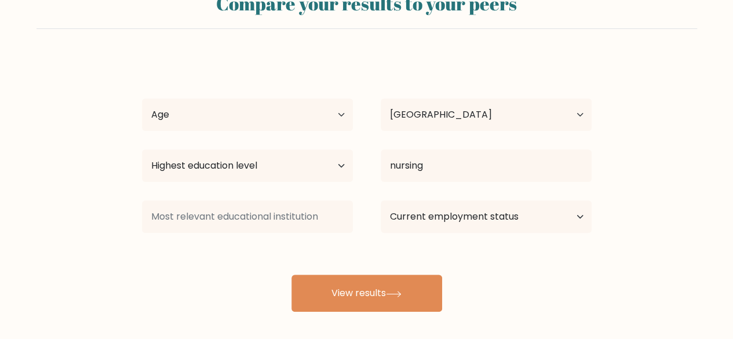
click at [440, 193] on div "[PERSON_NAME] Age Under [DEMOGRAPHIC_DATA] [DEMOGRAPHIC_DATA] [DEMOGRAPHIC_DATA…" at bounding box center [366, 184] width 463 height 255
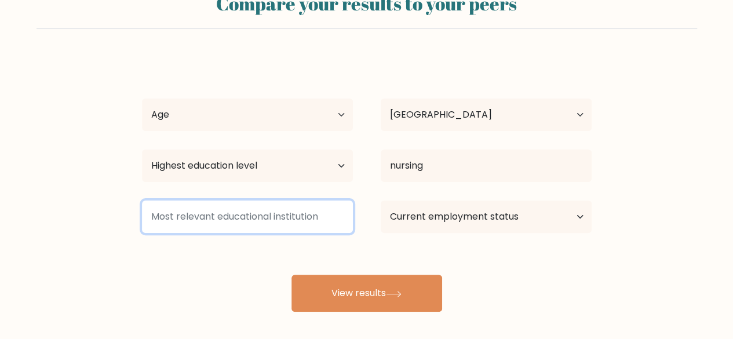
click at [262, 223] on input at bounding box center [247, 216] width 211 height 32
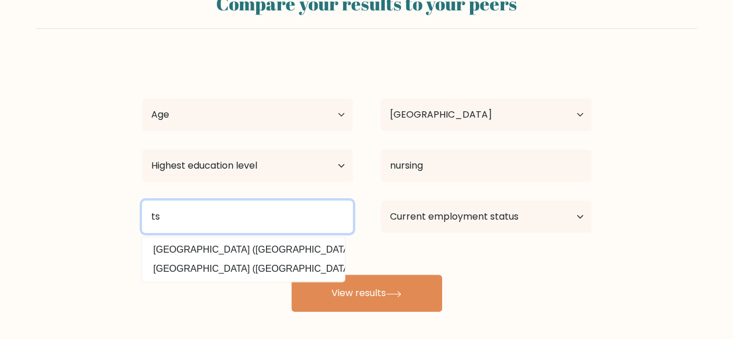
type input "t"
